Goal: Check status

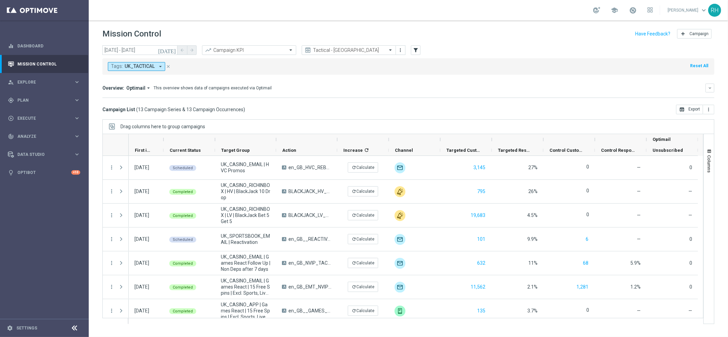
scroll to position [148, 0]
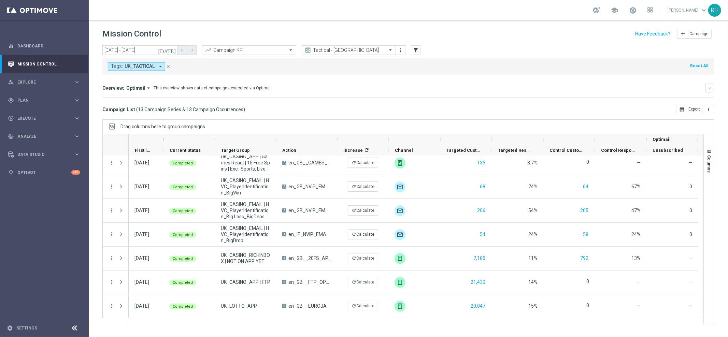
click at [558, 117] on div "[DATE] [DATE] - [DATE] arrow_back arrow_forward Campaign KPI trending_up Tactic…" at bounding box center [408, 188] width 639 height 286
click at [477, 34] on div "Mission Control add Campaign" at bounding box center [408, 33] width 612 height 13
